Goal: Task Accomplishment & Management: Use online tool/utility

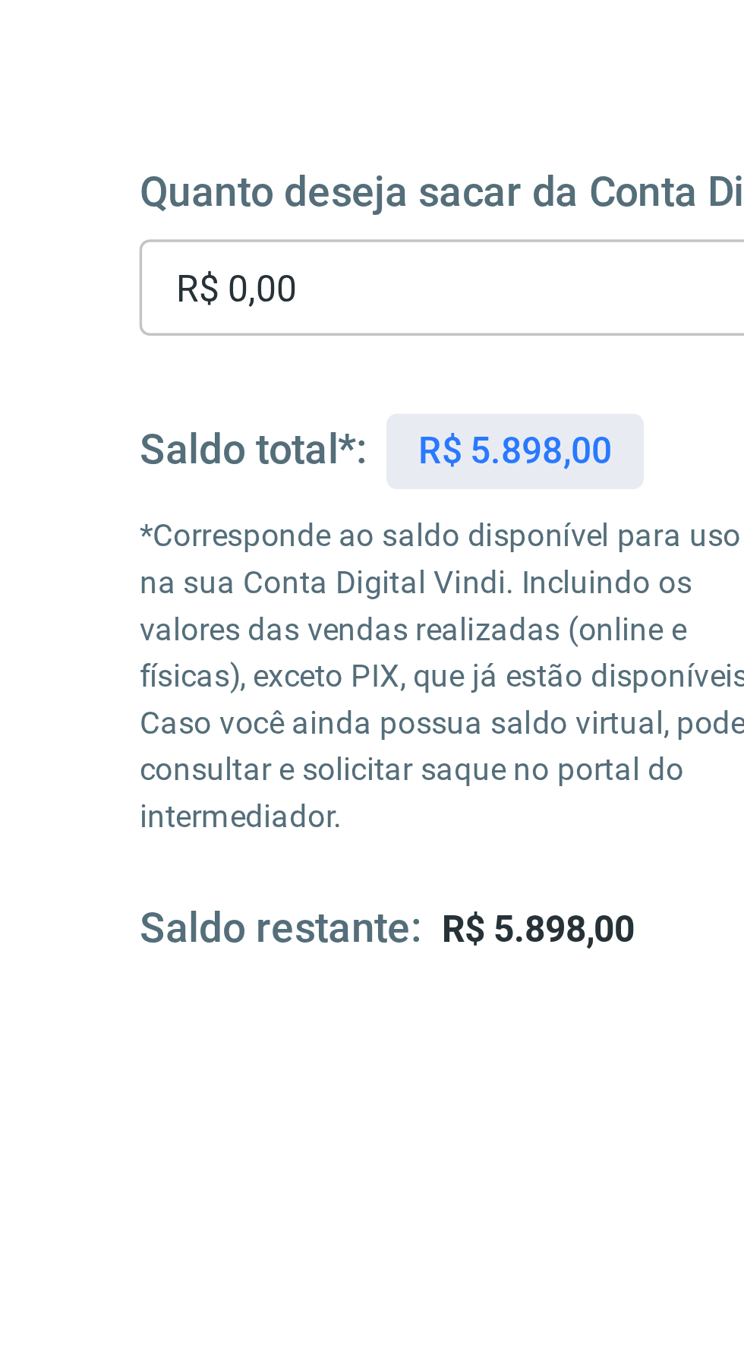
click at [172, 361] on input "R$ 0,00" at bounding box center [225, 362] width 245 height 28
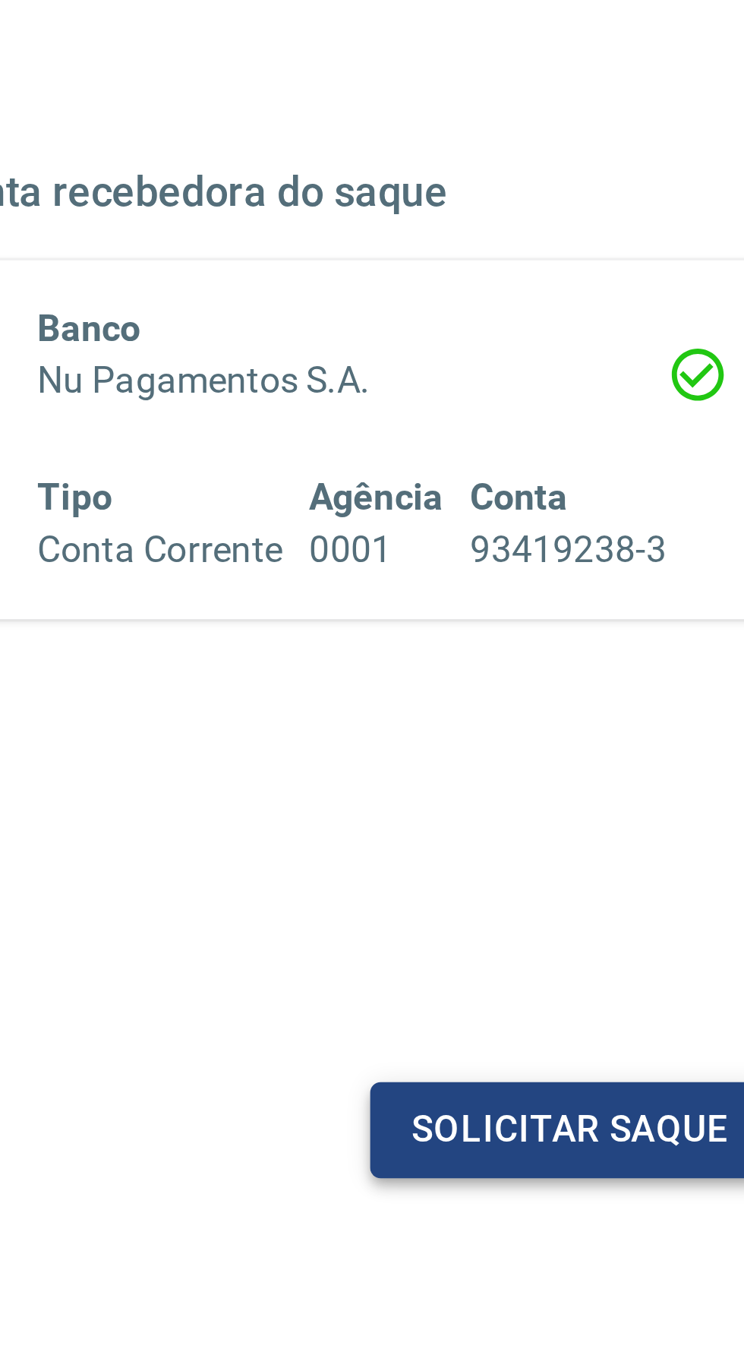
type input "R$ 5.898,00"
click at [585, 610] on button "Solicitar saque" at bounding box center [582, 608] width 117 height 28
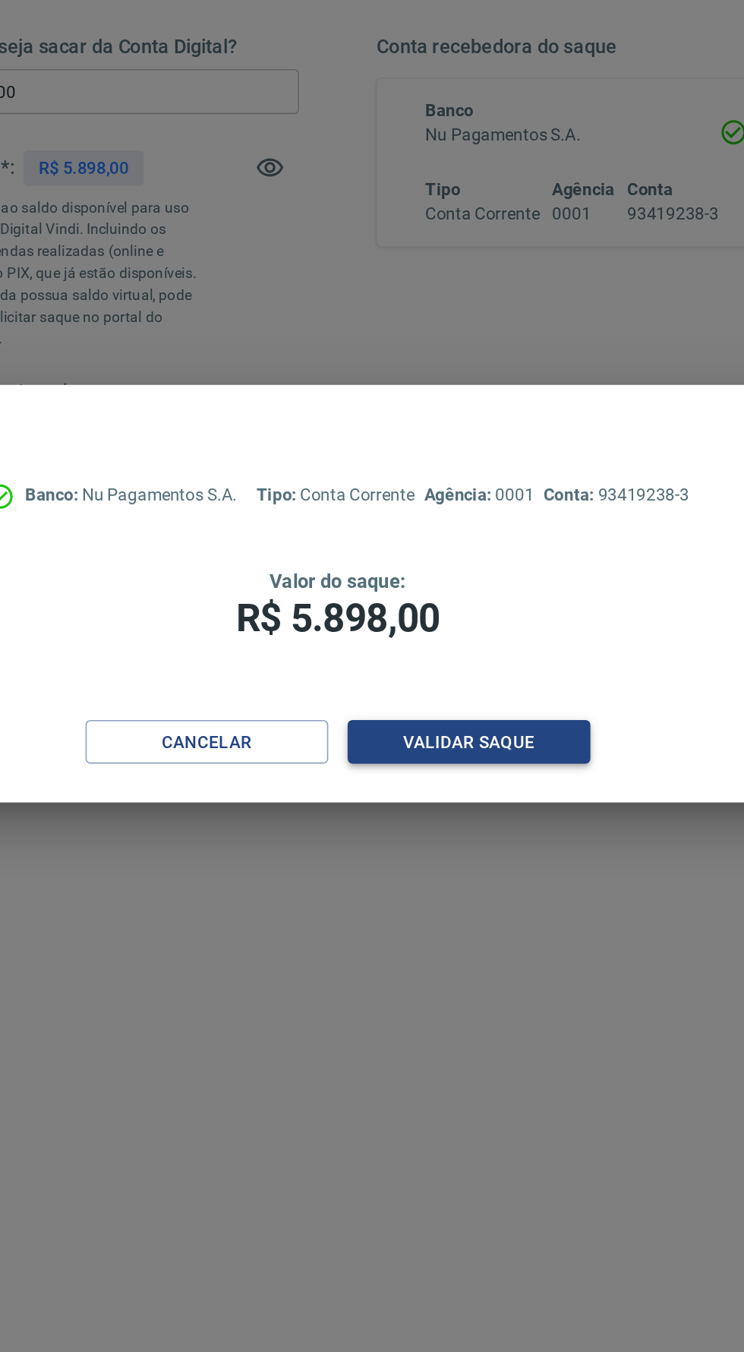
click at [472, 763] on button "Validar saque" at bounding box center [454, 769] width 152 height 28
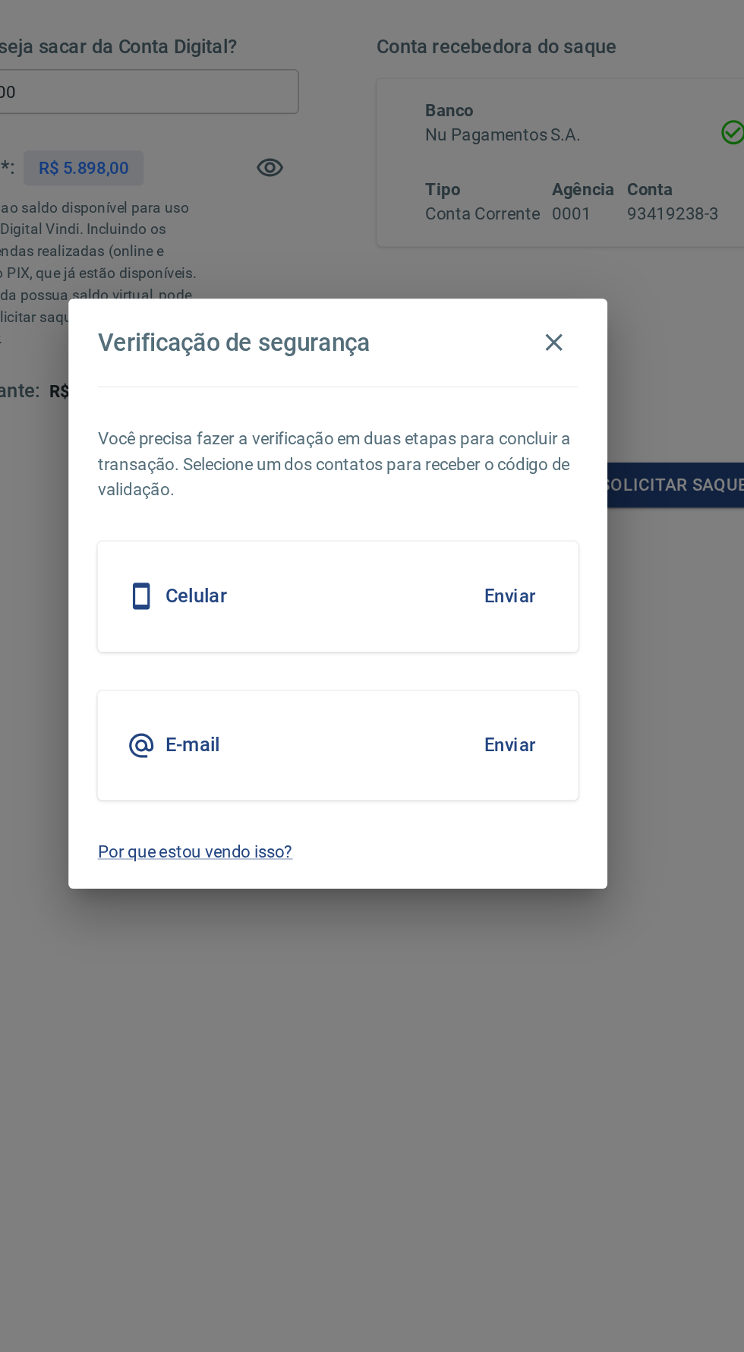
click at [479, 674] on button "Enviar" at bounding box center [479, 677] width 49 height 32
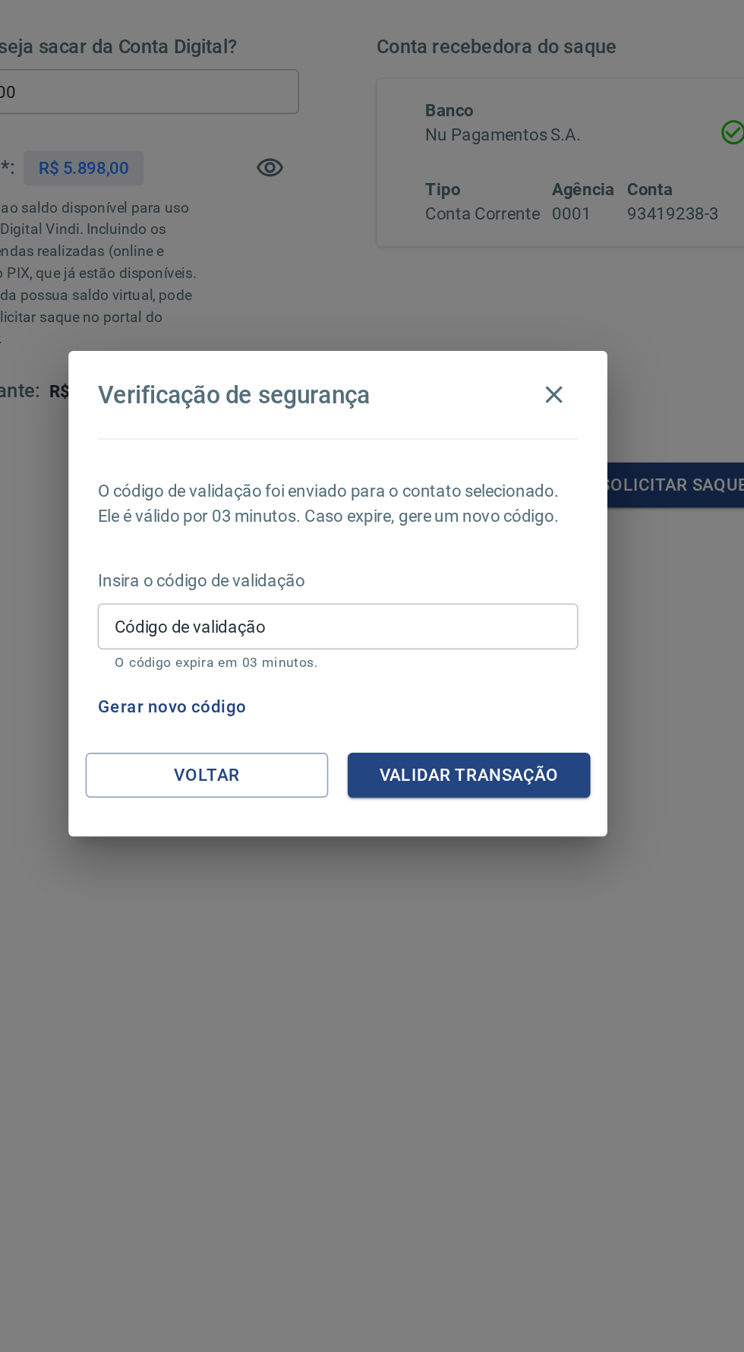
click at [386, 706] on input "Código de validação" at bounding box center [372, 696] width 301 height 28
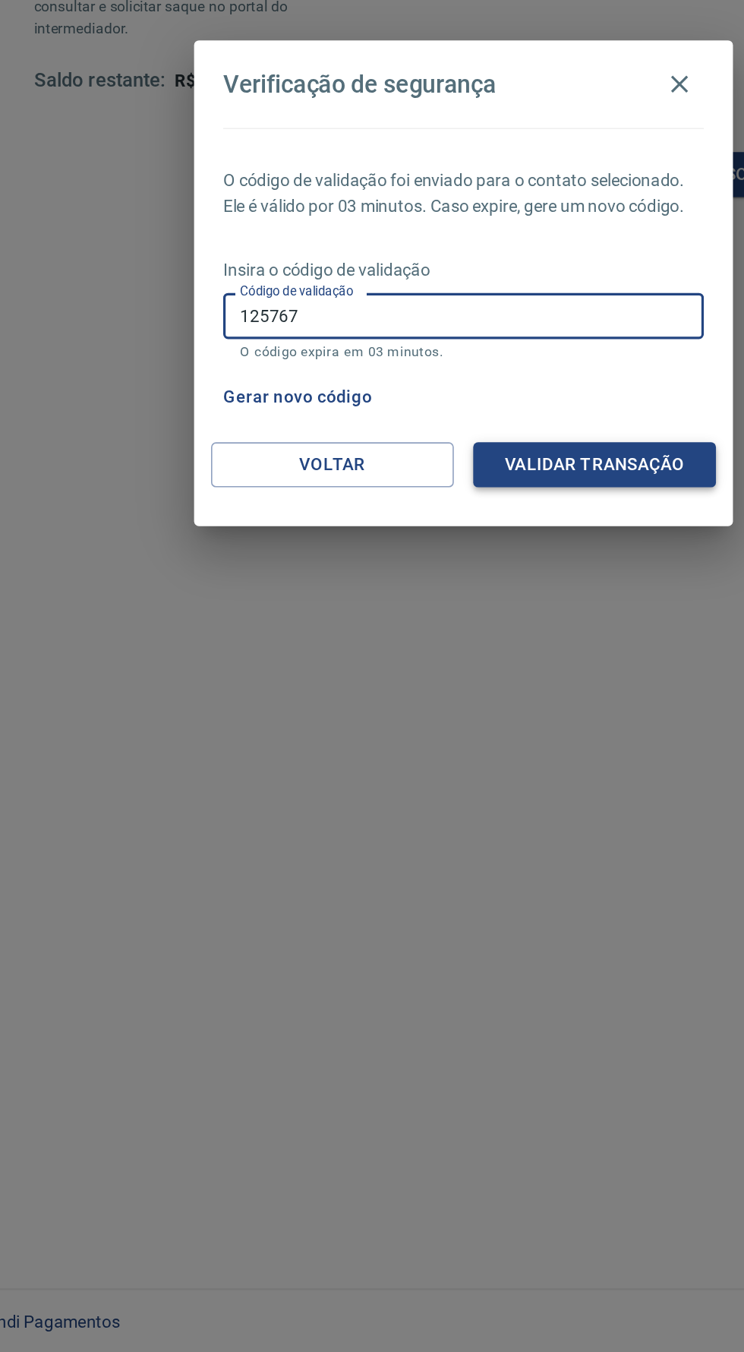
type input "125767"
click at [417, 793] on button "Validar transação" at bounding box center [454, 789] width 152 height 28
